Goal: Information Seeking & Learning: Learn about a topic

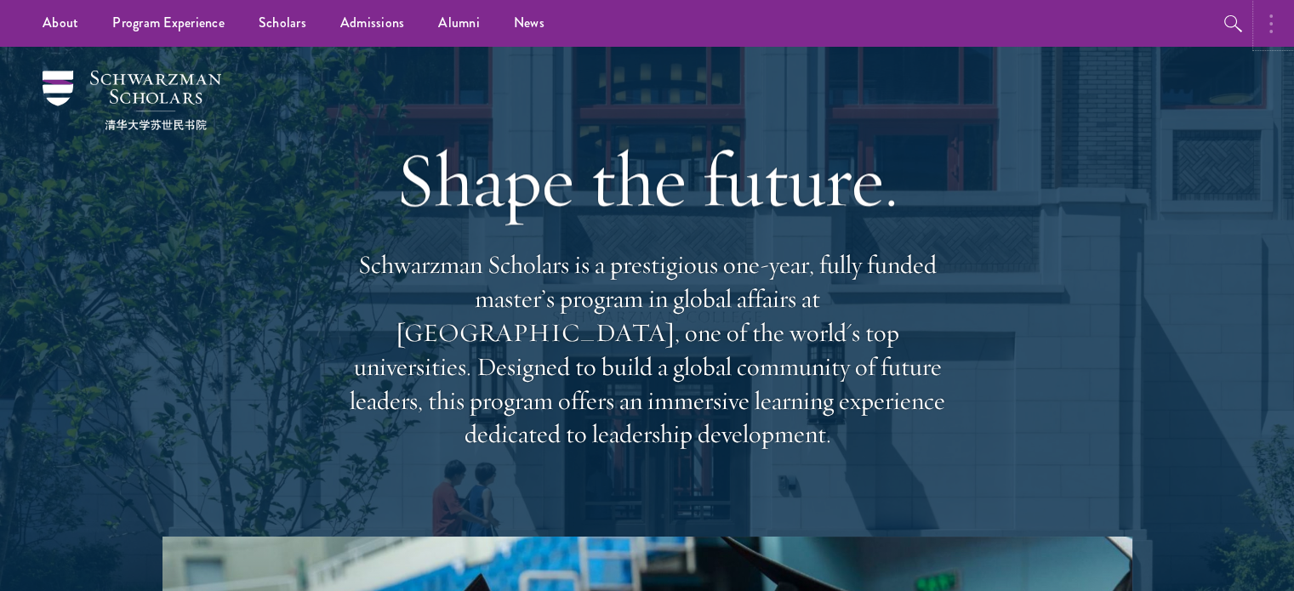
click at [1276, 29] on button "button" at bounding box center [1275, 23] width 37 height 47
click at [1087, 16] on circle "button" at bounding box center [1088, 15] width 3 height 3
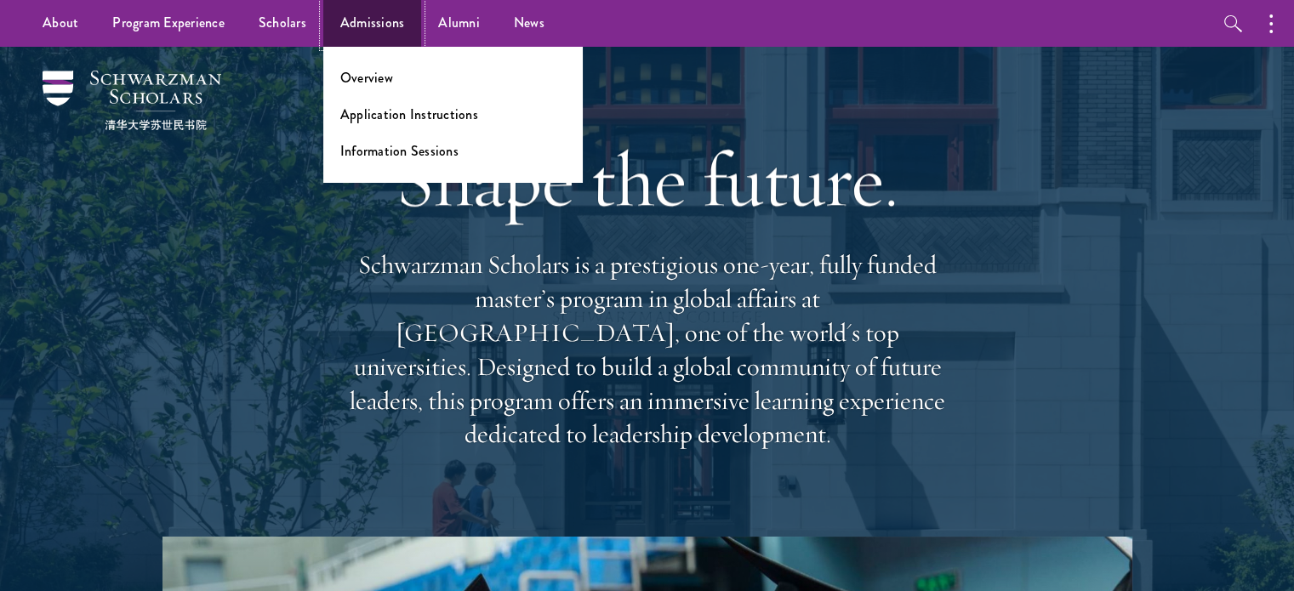
click at [365, 18] on link "Admissions" at bounding box center [372, 23] width 99 height 47
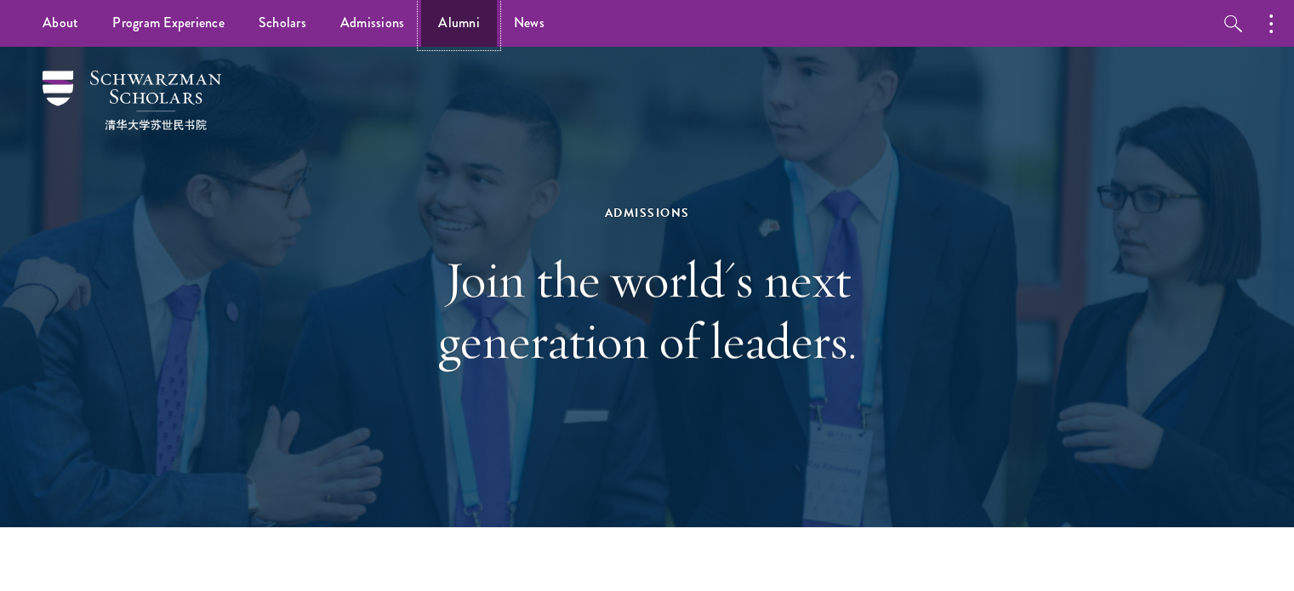
click at [467, 23] on link "Alumni" at bounding box center [459, 23] width 76 height 47
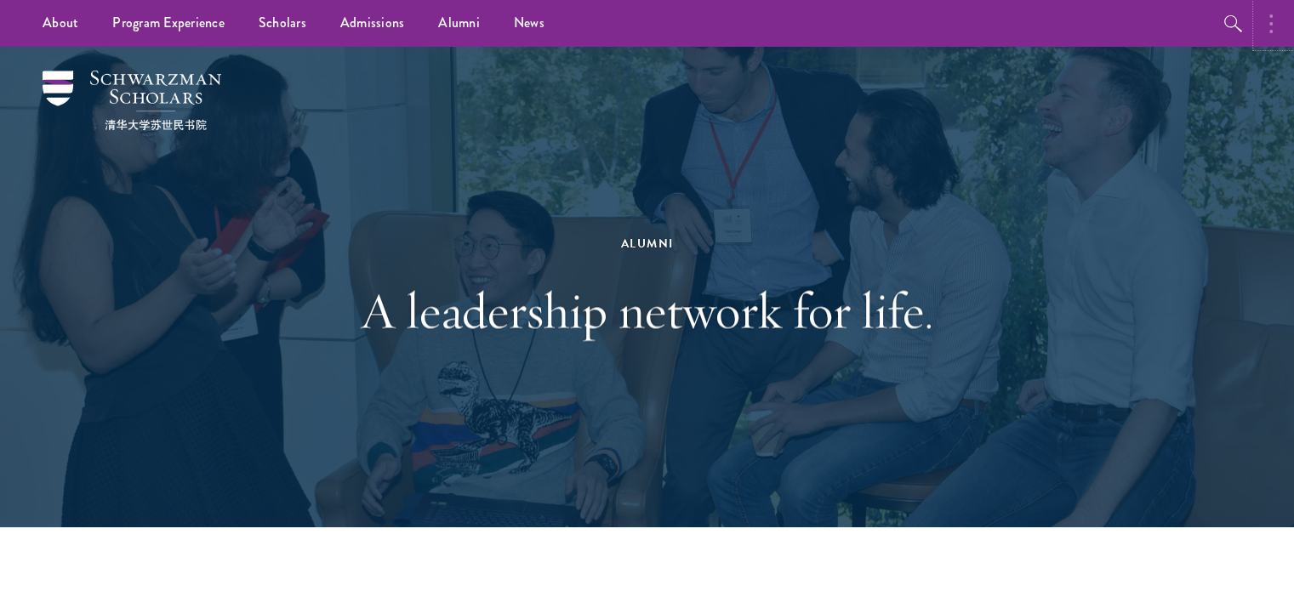
click at [1261, 29] on button "button" at bounding box center [1275, 23] width 37 height 47
click at [1084, 20] on button "button" at bounding box center [1092, 23] width 37 height 47
click at [265, 29] on link "Scholars" at bounding box center [283, 23] width 82 height 47
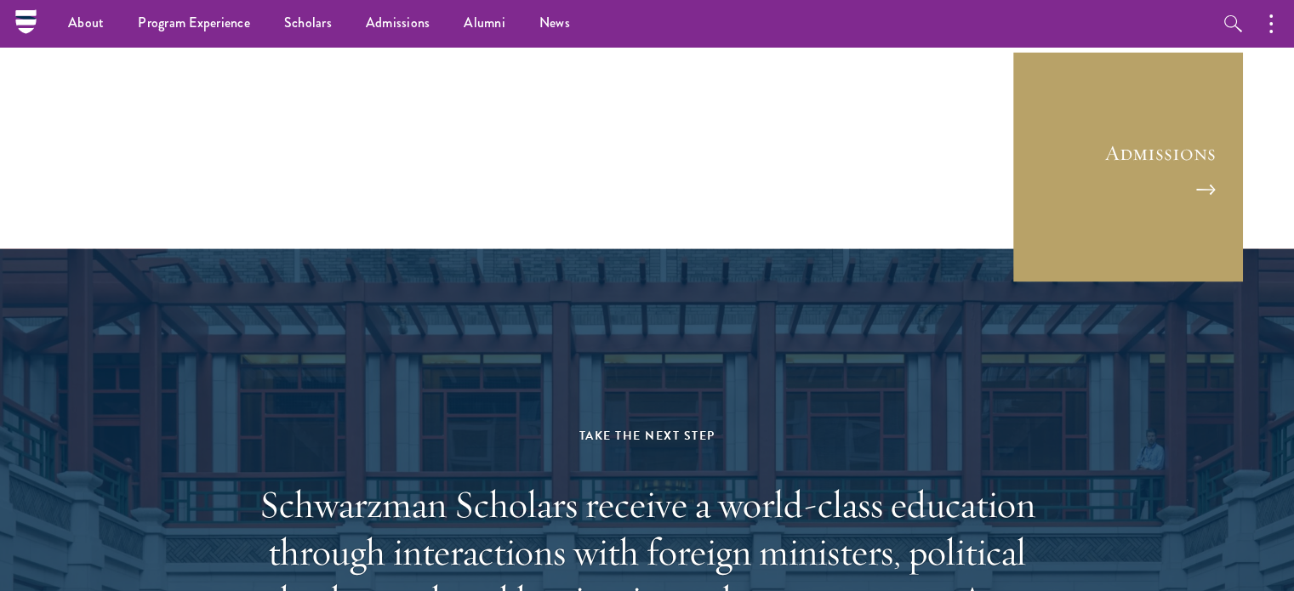
scroll to position [4642, 0]
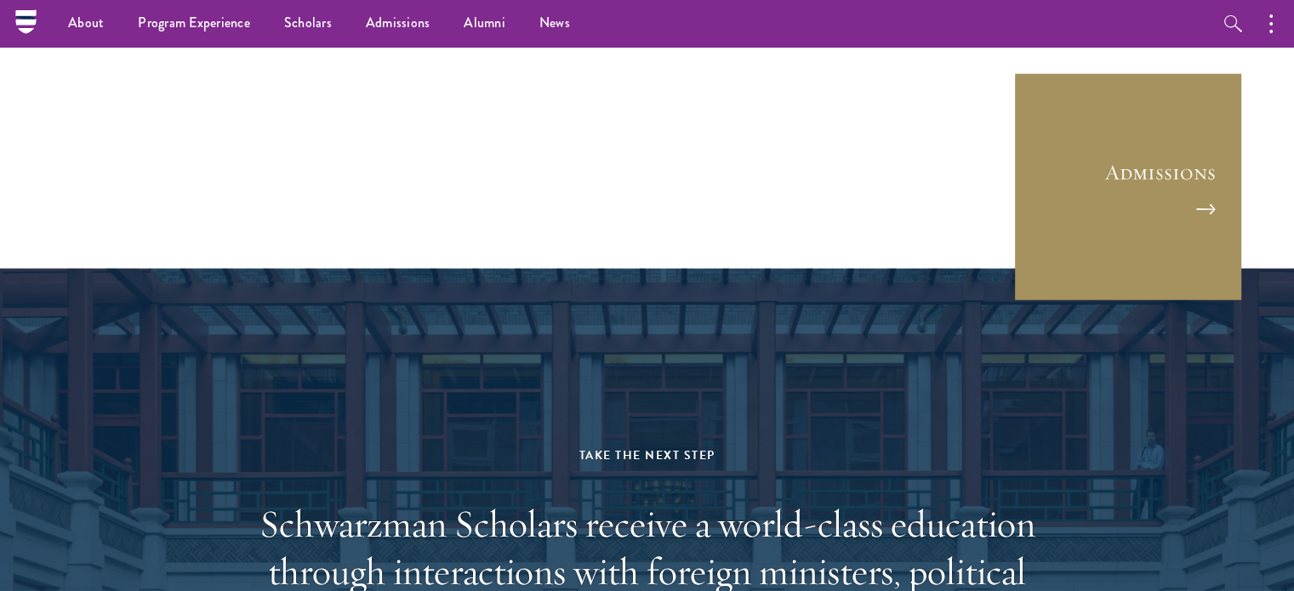
click at [1165, 200] on link "Admissions" at bounding box center [1129, 187] width 230 height 230
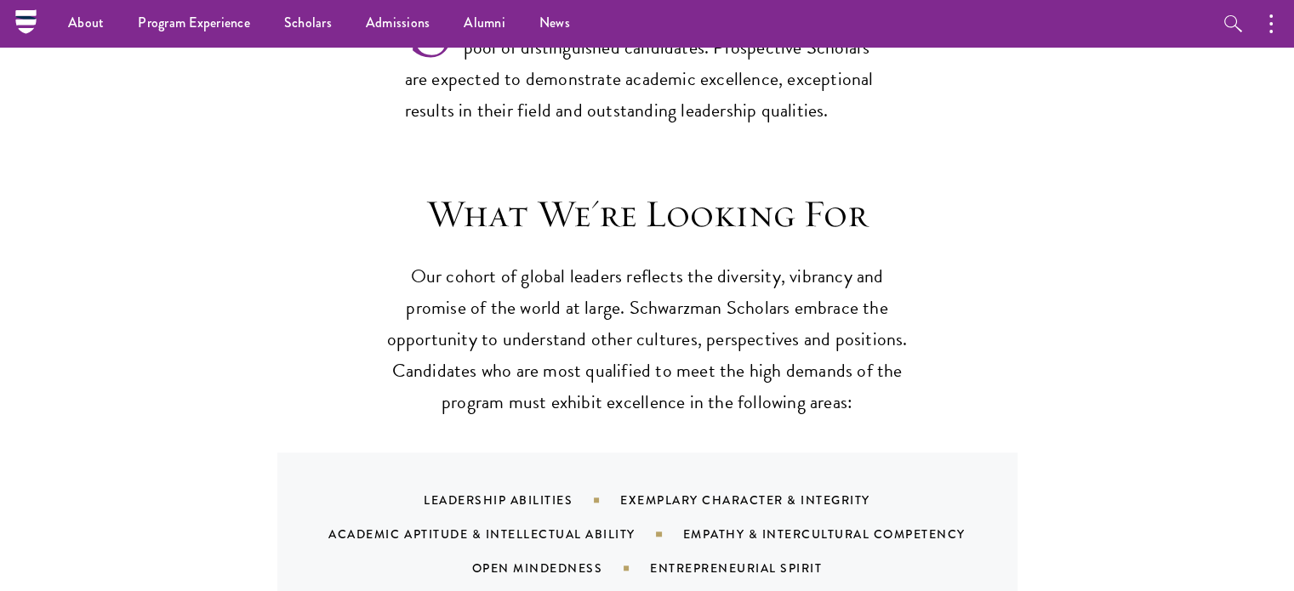
scroll to position [1480, 0]
